Goal: Task Accomplishment & Management: Manage account settings

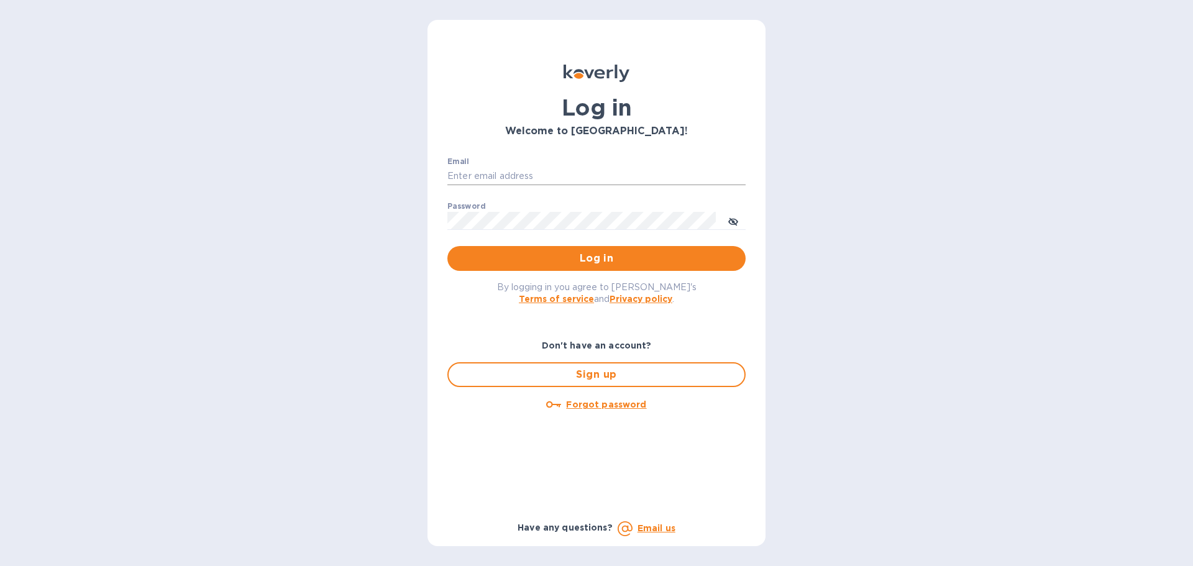
click at [524, 172] on input "Email" at bounding box center [596, 176] width 298 height 19
type input "[EMAIL_ADDRESS][DOMAIN_NAME]"
click at [595, 255] on span "Log in" at bounding box center [596, 258] width 278 height 15
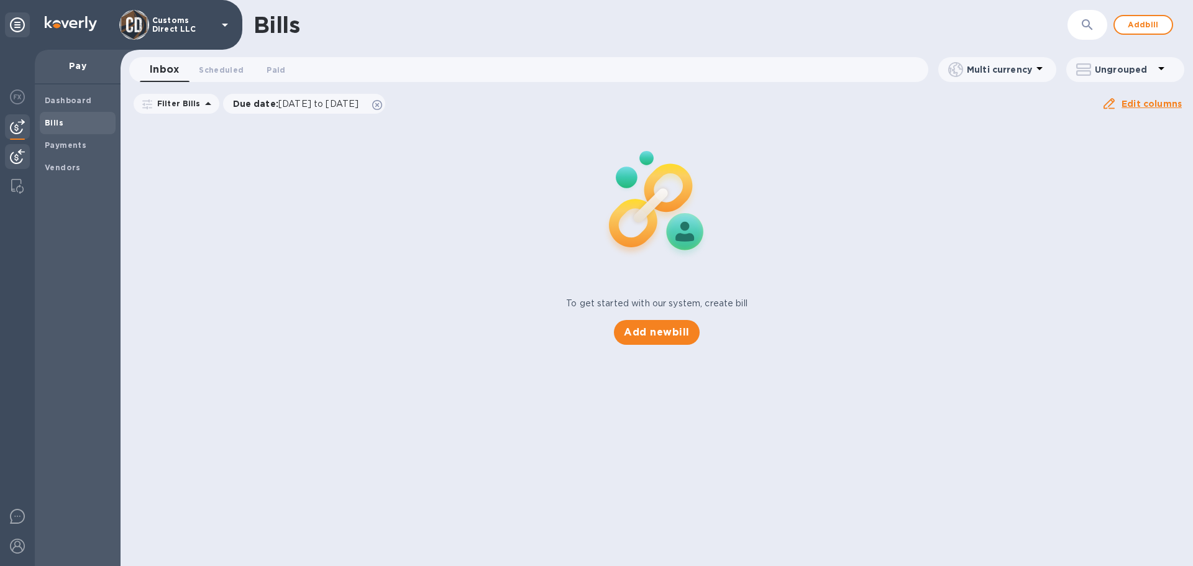
click at [11, 151] on img at bounding box center [17, 156] width 15 height 15
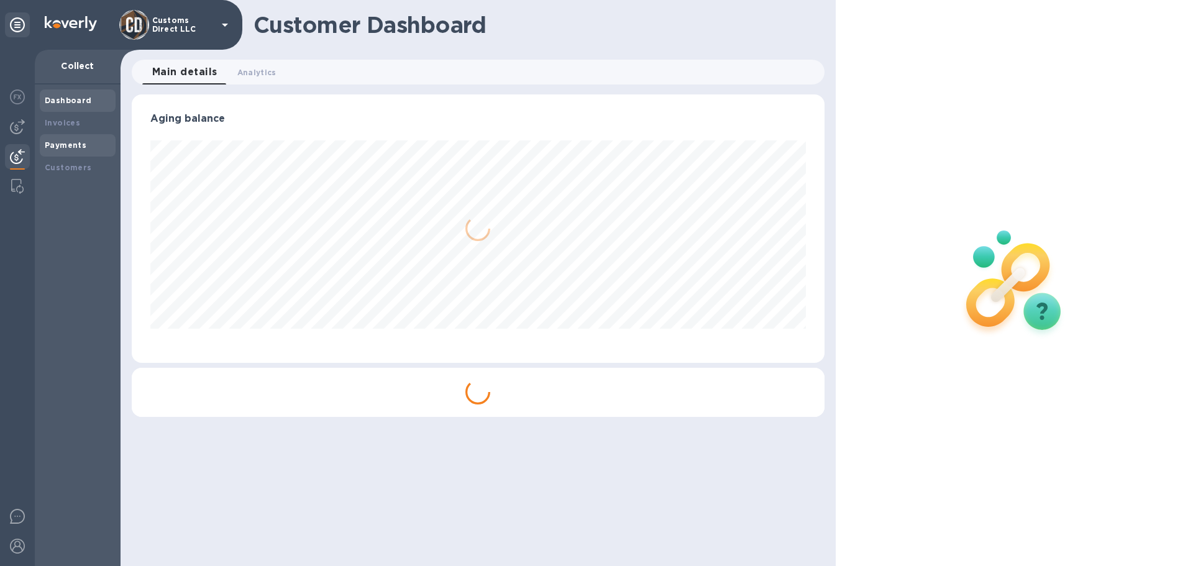
scroll to position [268, 692]
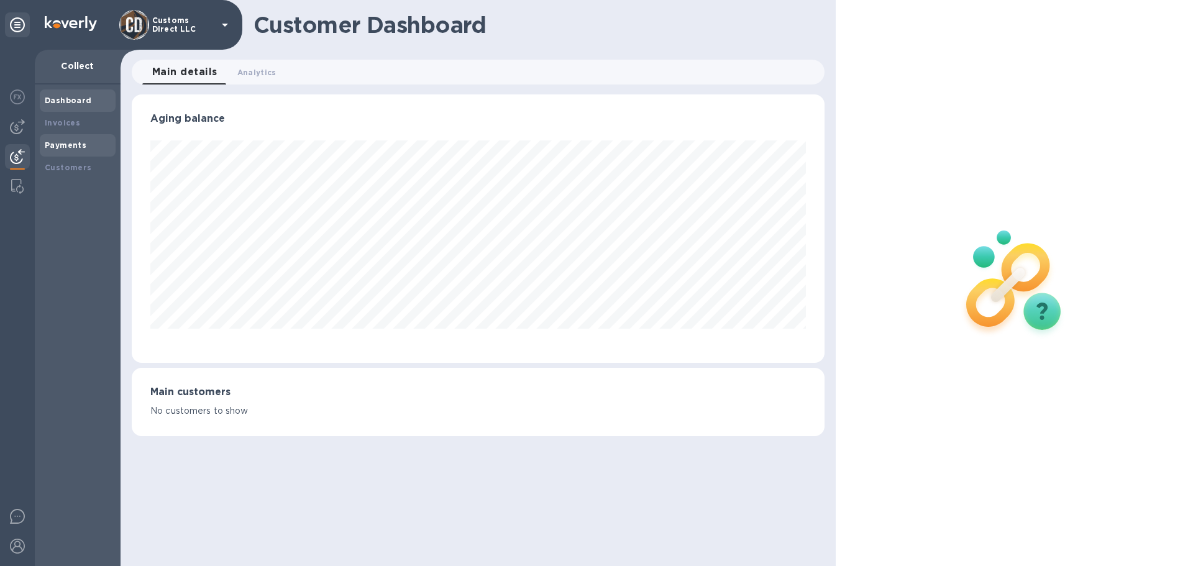
click at [71, 143] on b "Payments" at bounding box center [66, 144] width 42 height 9
